Goal: Transaction & Acquisition: Purchase product/service

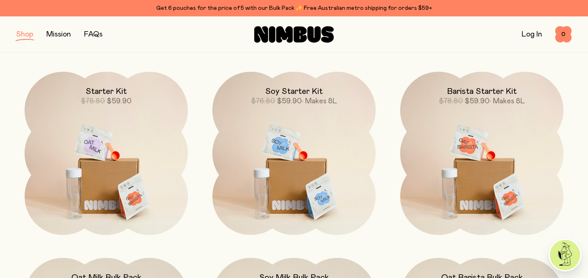
scroll to position [574, 0]
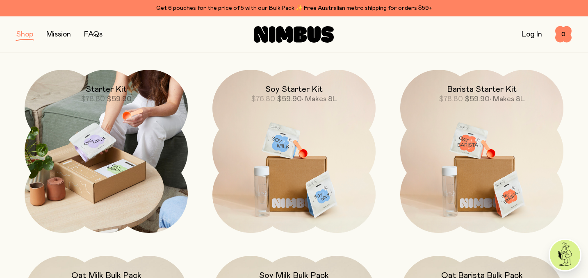
click at [120, 122] on img at bounding box center [106, 151] width 163 height 163
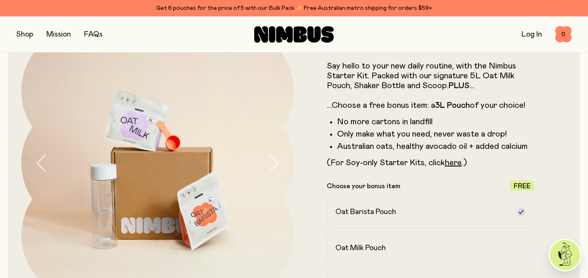
scroll to position [54, 0]
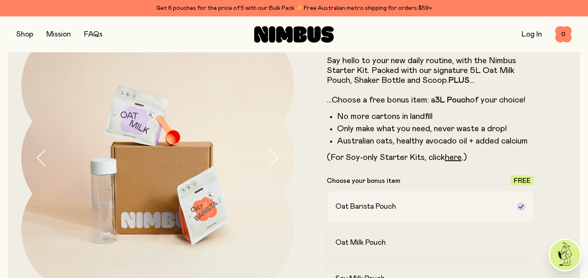
click at [484, 210] on div "Oat Barista Pouch" at bounding box center [422, 207] width 175 height 10
click at [520, 205] on icon at bounding box center [521, 206] width 7 height 7
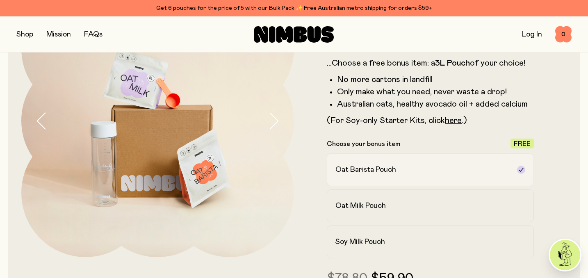
scroll to position [91, 0]
click at [375, 205] on h2 "Oat Milk Pouch" at bounding box center [360, 206] width 50 height 10
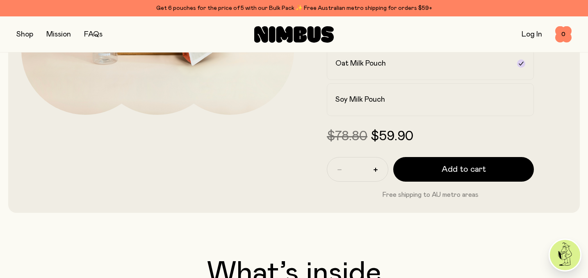
scroll to position [234, 0]
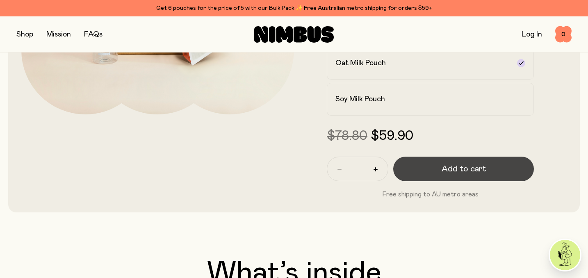
click at [465, 167] on span "Add to cart" at bounding box center [463, 168] width 44 height 11
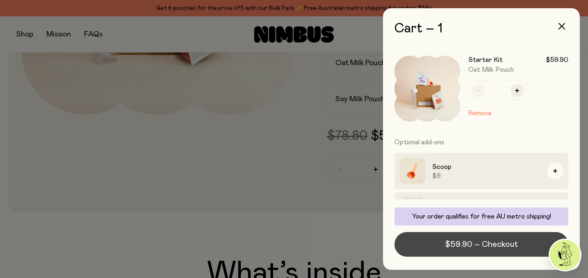
click at [535, 244] on button "$59.90 – Checkout" at bounding box center [481, 244] width 174 height 25
